Goal: Task Accomplishment & Management: Complete application form

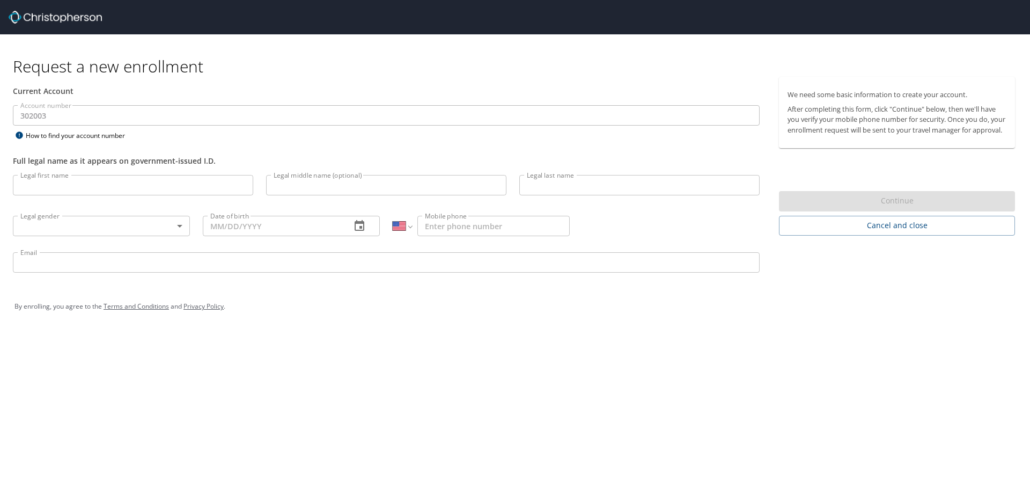
select select "US"
click at [86, 184] on input "Legal first name" at bounding box center [133, 185] width 240 height 20
type input "Adeyoyin"
type input "[MEDICAL_DATA]"
type input "V"
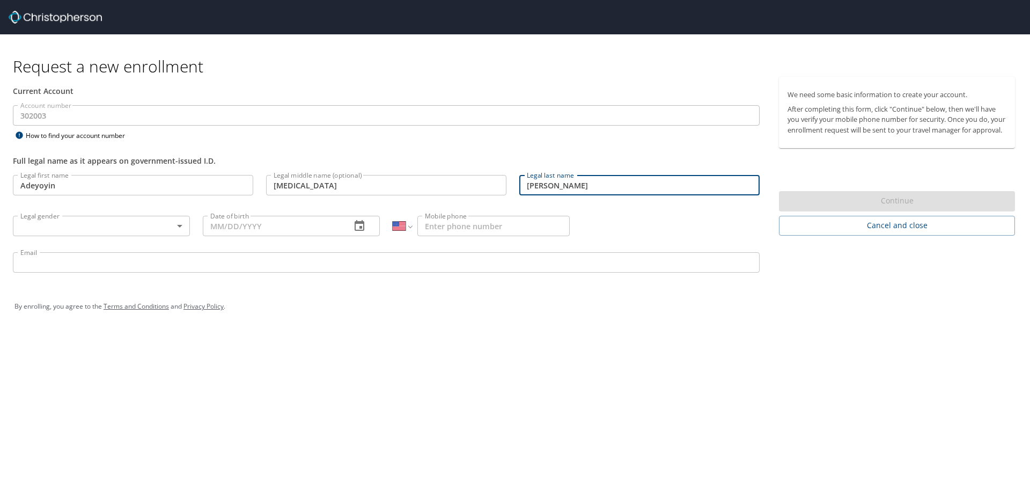
type input "[PERSON_NAME]"
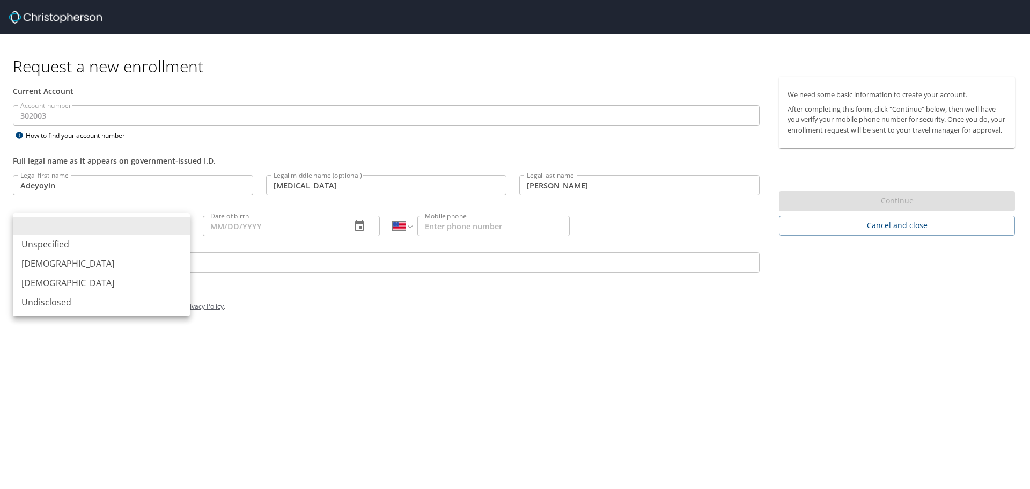
click at [106, 219] on body "Request a new enrollment Current Account Account number 302003 Account number H…" at bounding box center [515, 244] width 1030 height 489
click at [94, 280] on li "[DEMOGRAPHIC_DATA]" at bounding box center [101, 282] width 177 height 19
type input "[DEMOGRAPHIC_DATA]"
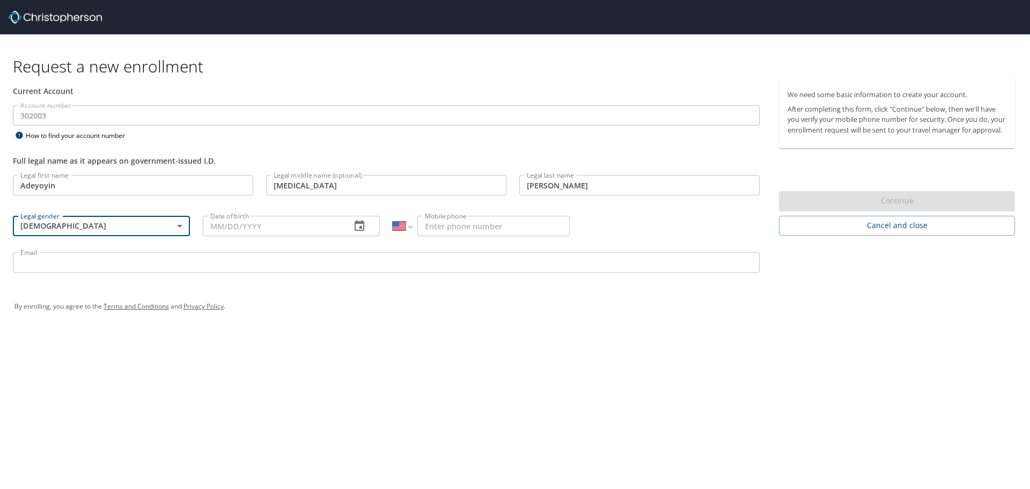
click at [256, 223] on input "Date of birth" at bounding box center [272, 226] width 139 height 20
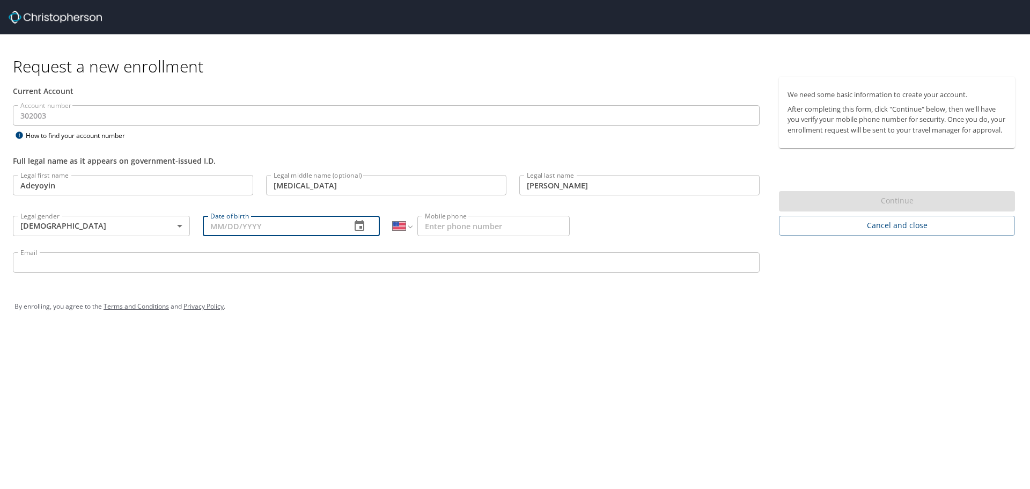
click at [357, 227] on icon "button" at bounding box center [359, 225] width 13 height 13
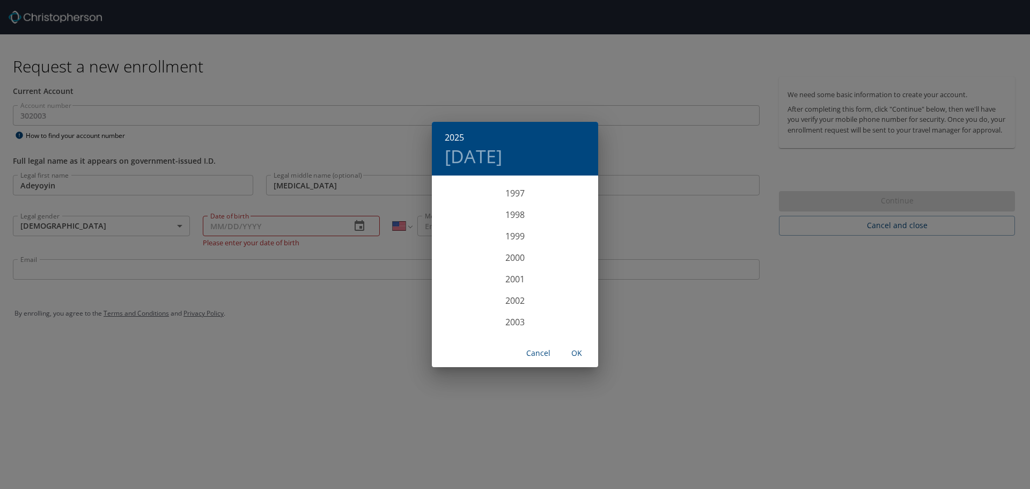
scroll to position [1995, 0]
click at [507, 314] on div "1998" at bounding box center [515, 315] width 166 height 21
click at [460, 275] on div "[DATE]" at bounding box center [459, 277] width 55 height 40
click at [557, 293] on p "24" at bounding box center [558, 290] width 8 height 7
click at [574, 356] on span "OK" at bounding box center [577, 352] width 26 height 13
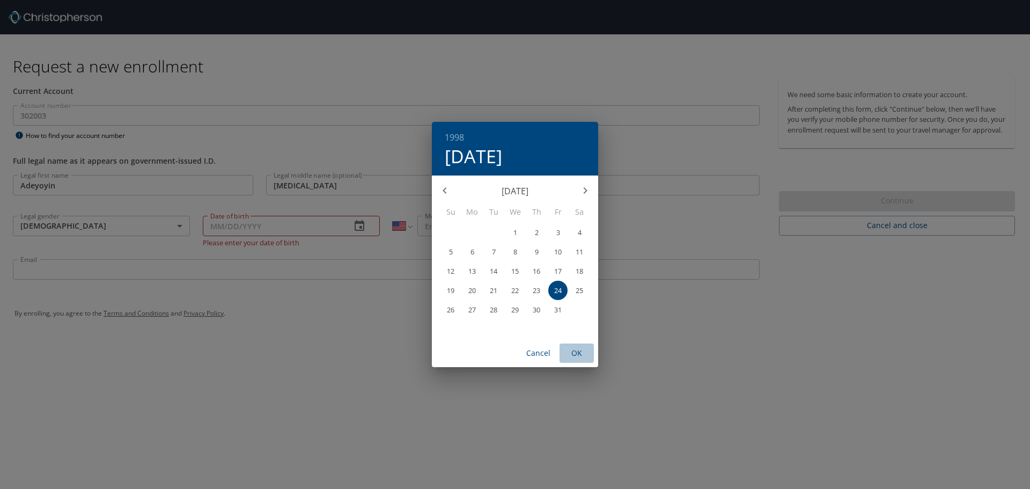
type input "[DATE]"
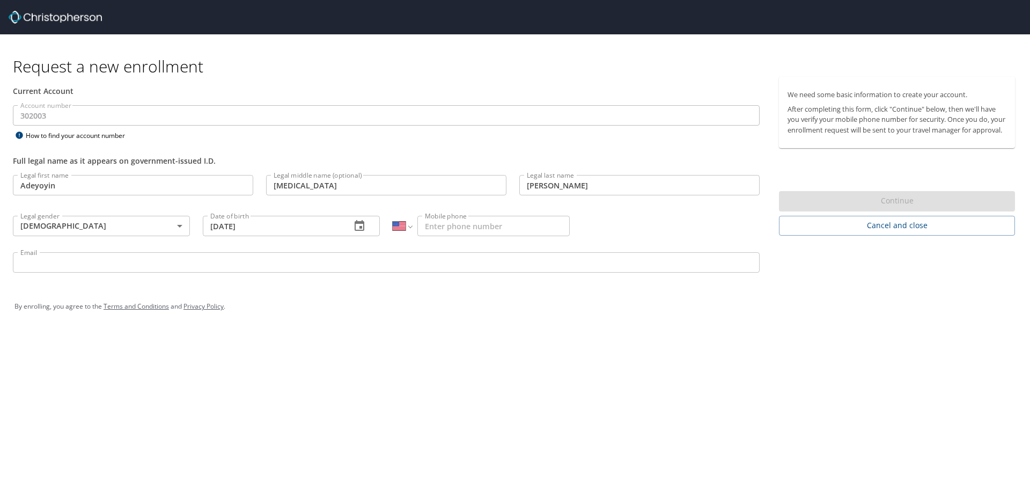
click at [459, 224] on input "Mobile phone" at bounding box center [493, 226] width 152 height 20
type input "[PHONE_NUMBER]"
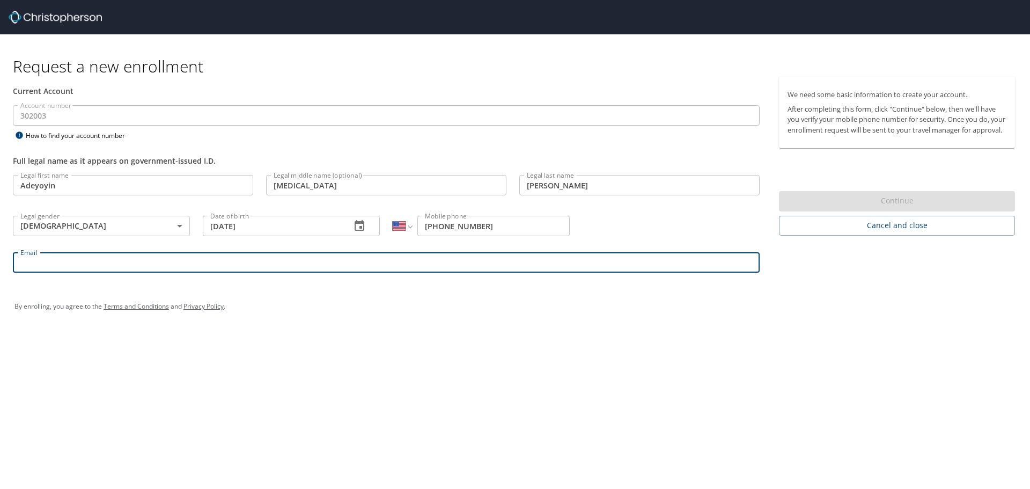
click at [413, 258] on input "Email" at bounding box center [386, 262] width 747 height 20
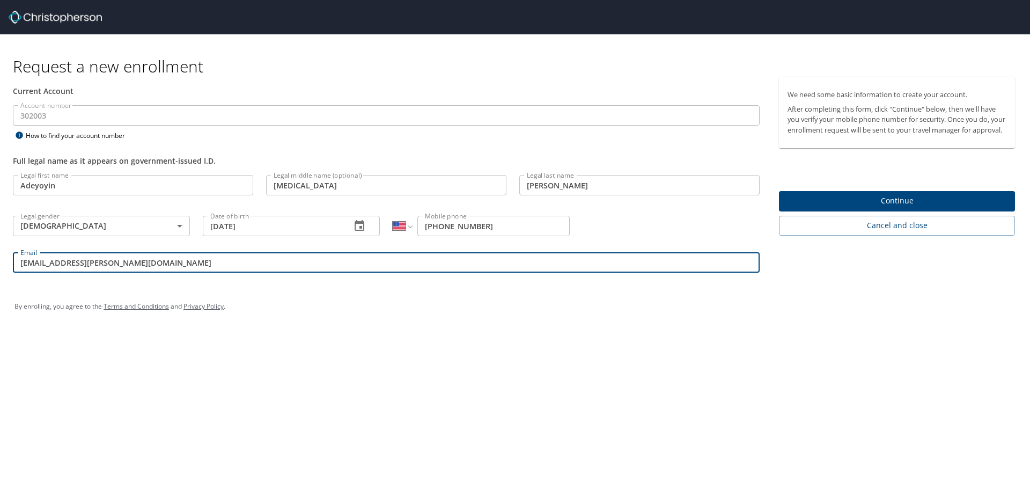
type input "[EMAIL_ADDRESS][PERSON_NAME][DOMAIN_NAME]"
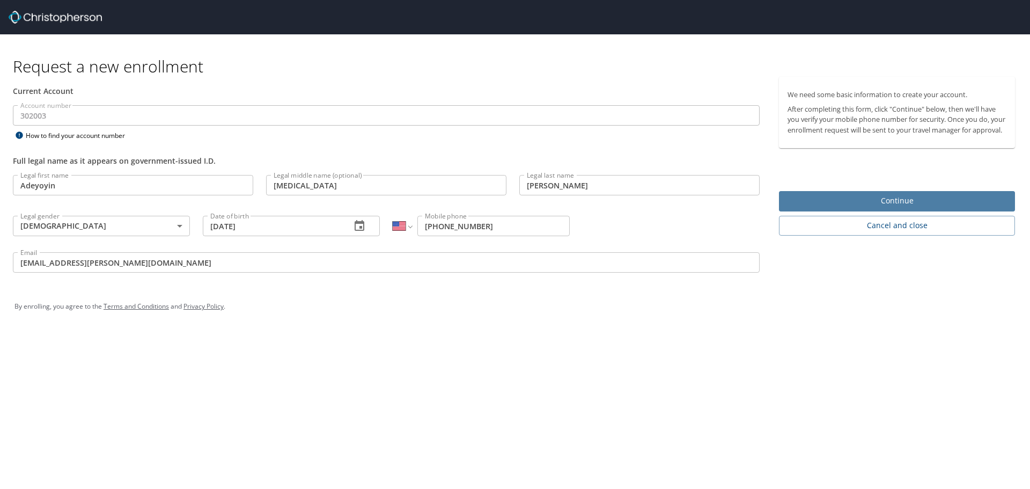
click at [846, 208] on span "Continue" at bounding box center [896, 200] width 219 height 13
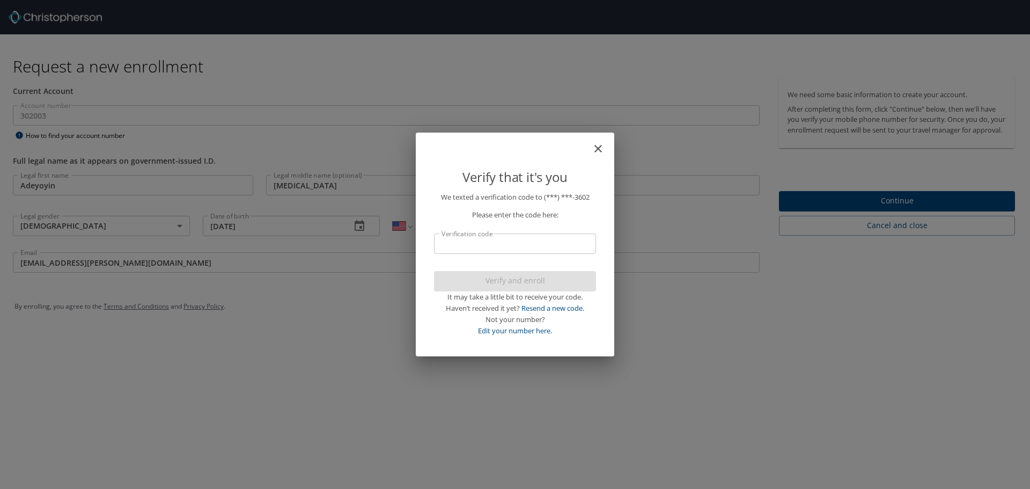
click at [480, 245] on input "Verification code" at bounding box center [515, 243] width 162 height 20
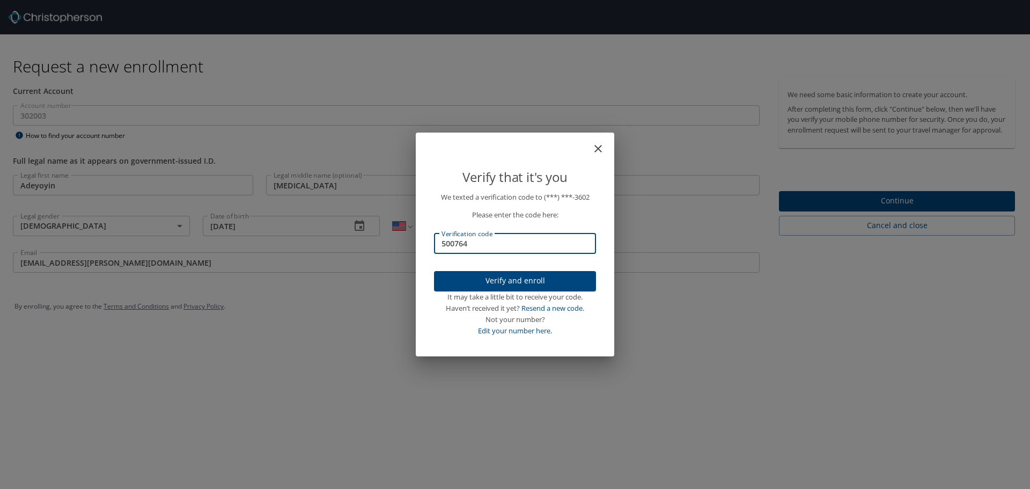
type input "500764"
click at [490, 287] on span "Verify and enroll" at bounding box center [514, 280] width 145 height 13
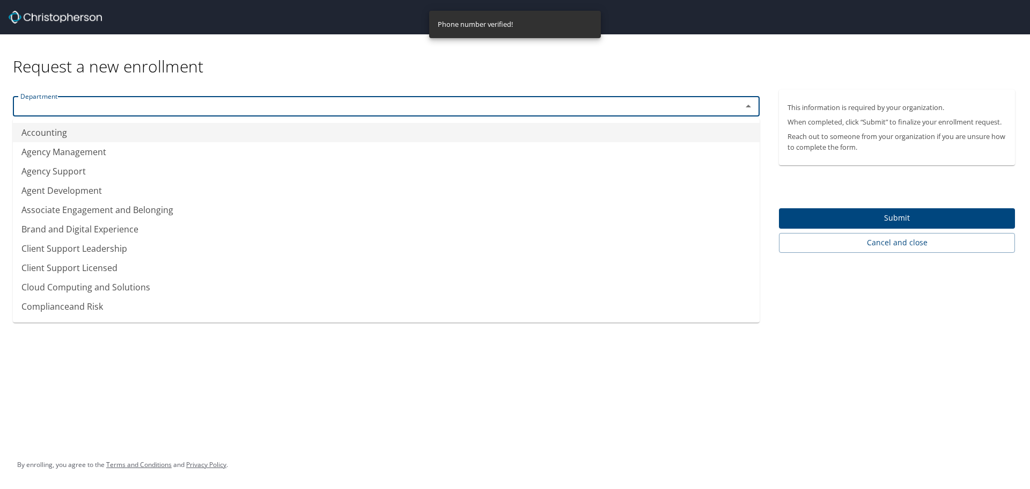
click at [108, 110] on input "text" at bounding box center [370, 106] width 708 height 14
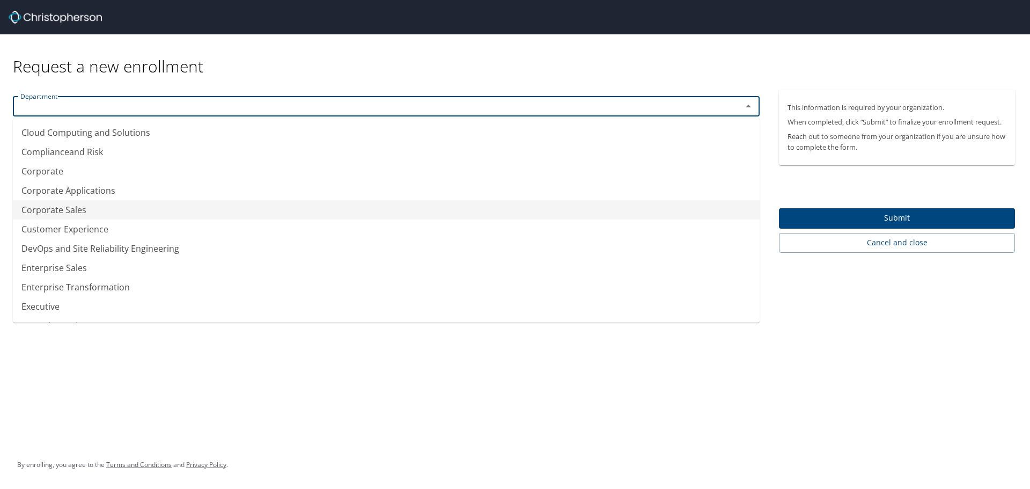
scroll to position [268, 0]
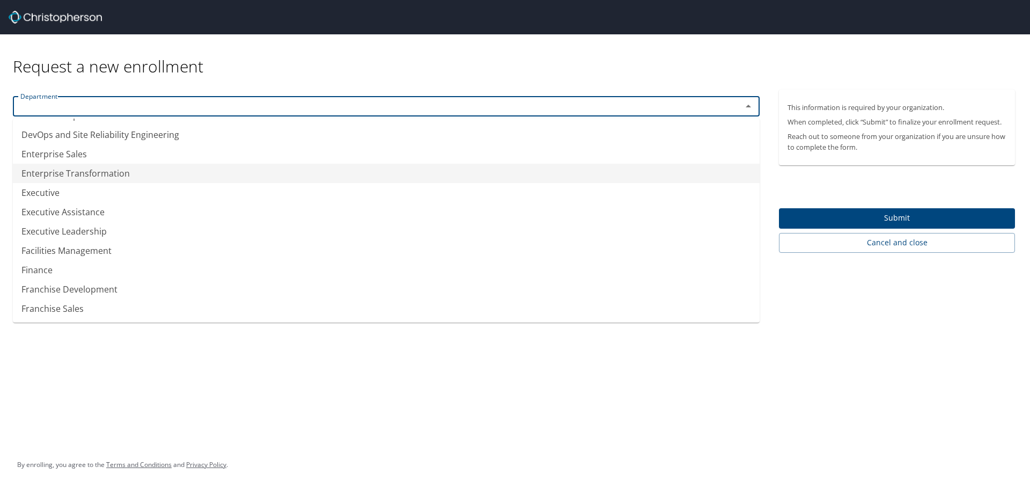
click at [138, 173] on li "Enterprise Transformation" at bounding box center [386, 173] width 747 height 19
type input "Enterprise Transformation"
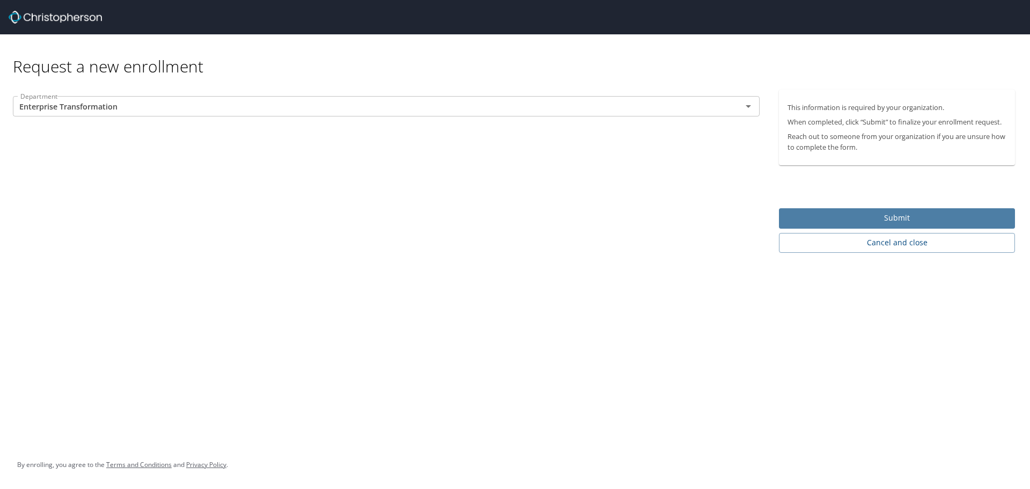
click at [859, 211] on span "Submit" at bounding box center [896, 217] width 219 height 13
